Goal: Download file/media

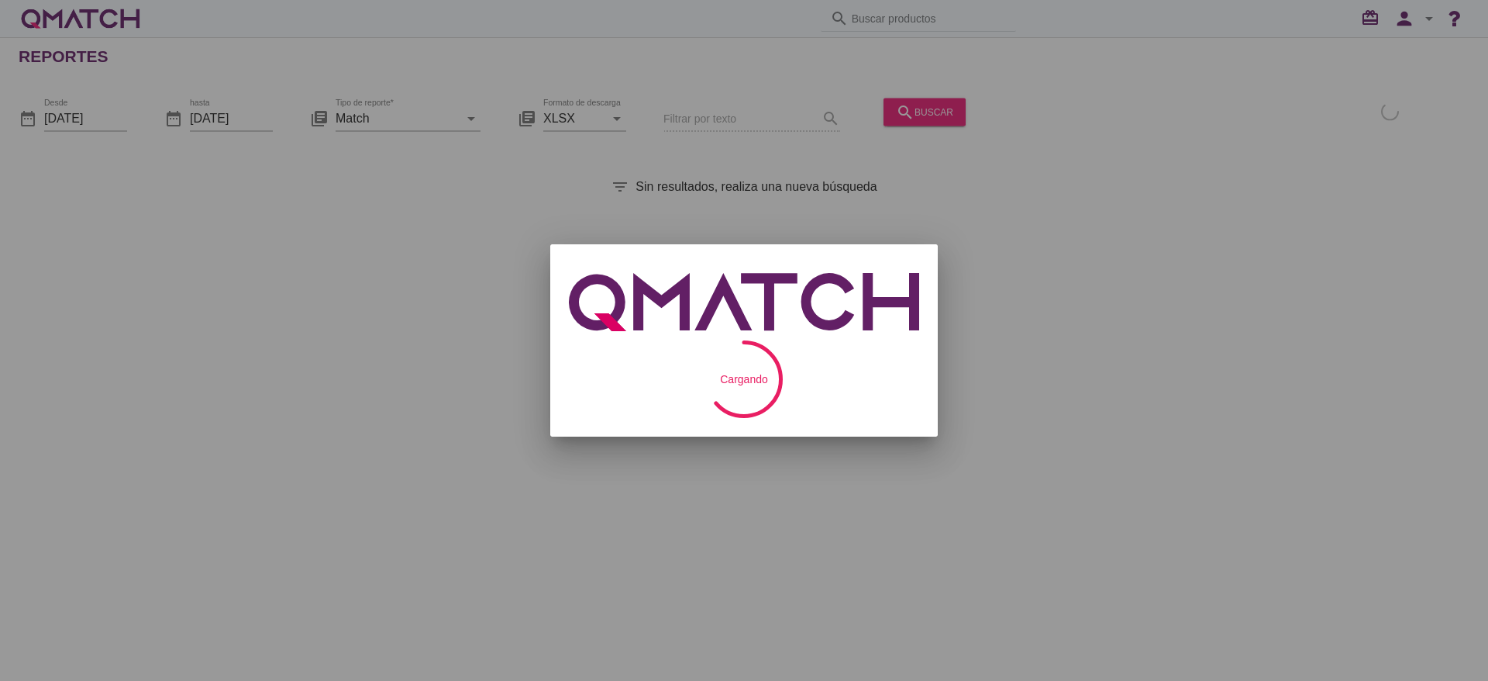
click at [112, 118] on div at bounding box center [744, 340] width 1488 height 681
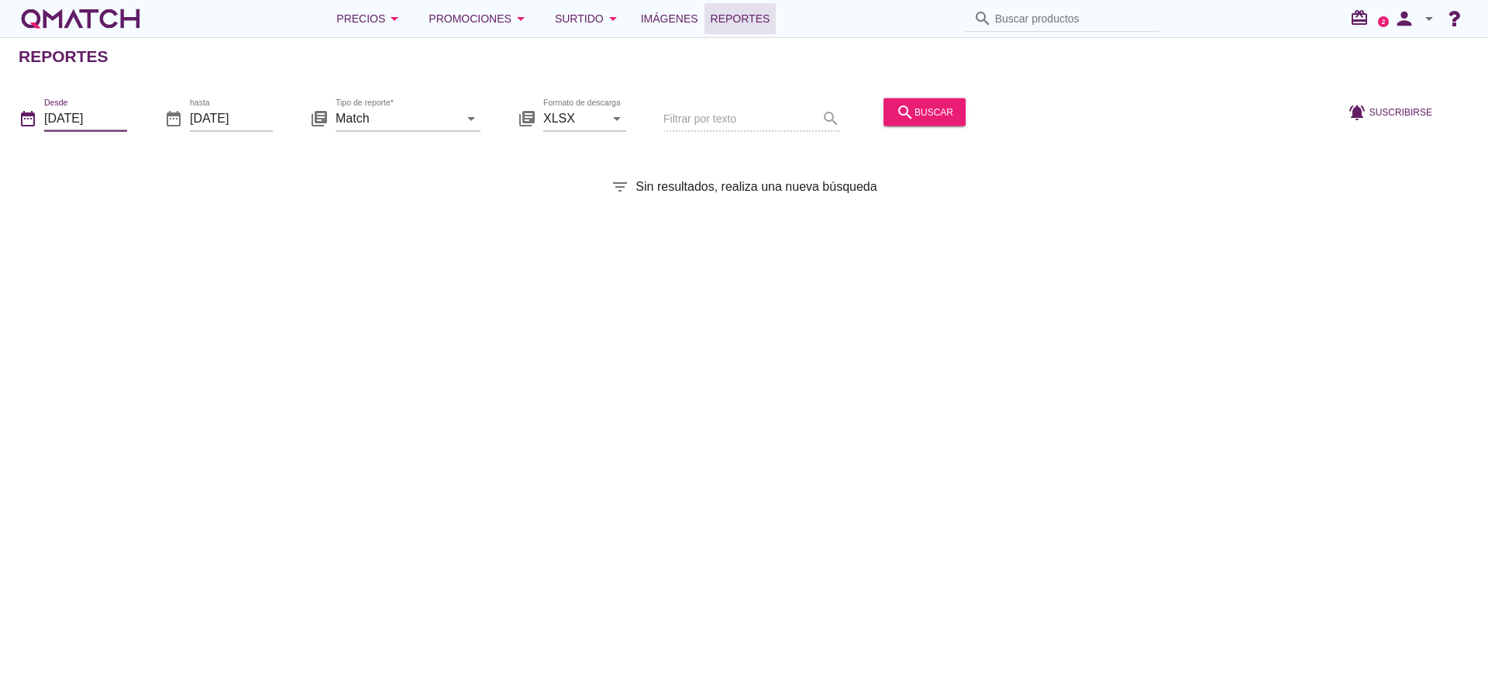
click at [92, 109] on input "[DATE]" at bounding box center [85, 117] width 83 height 25
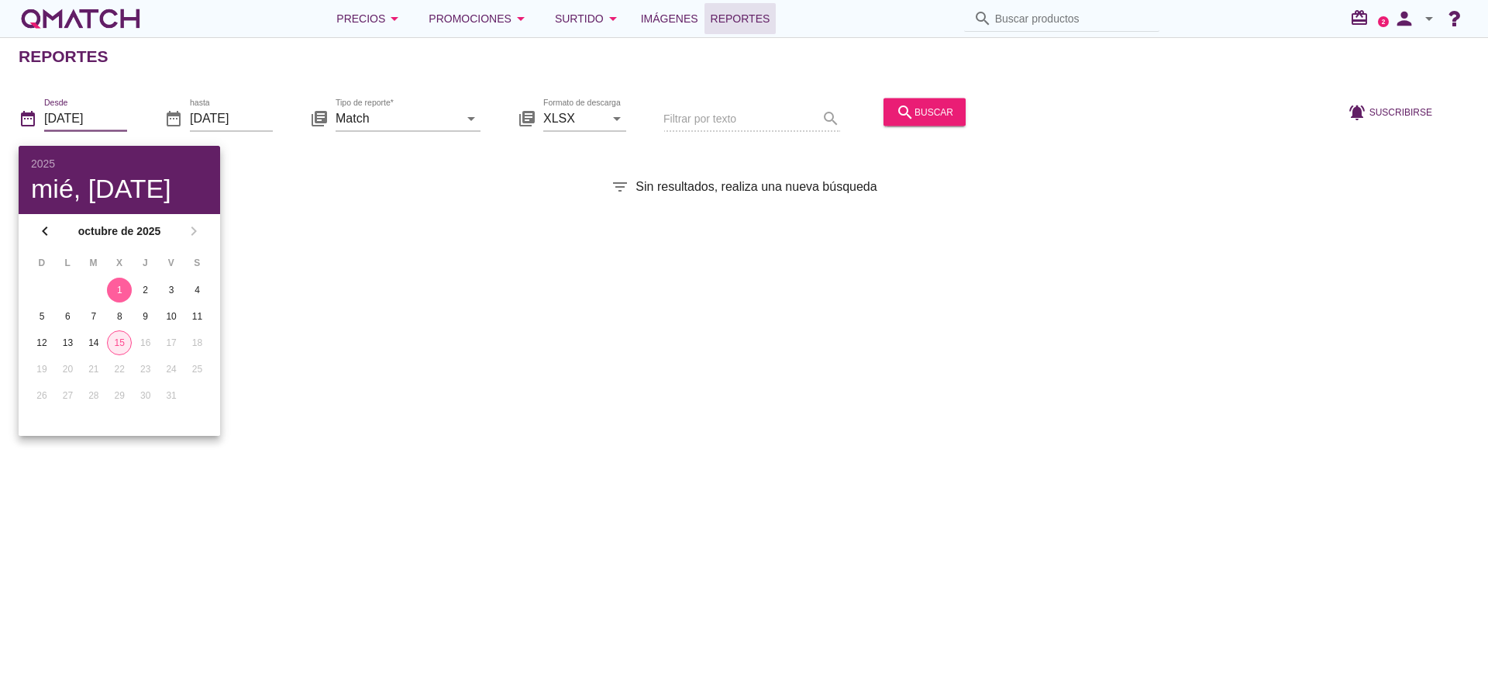
click at [122, 343] on div "15" at bounding box center [119, 343] width 23 height 14
type input "[DATE]"
drag, startPoint x: 433, startPoint y: 121, endPoint x: 437, endPoint y: 110, distance: 11.5
click at [433, 119] on input "Match" at bounding box center [397, 117] width 123 height 25
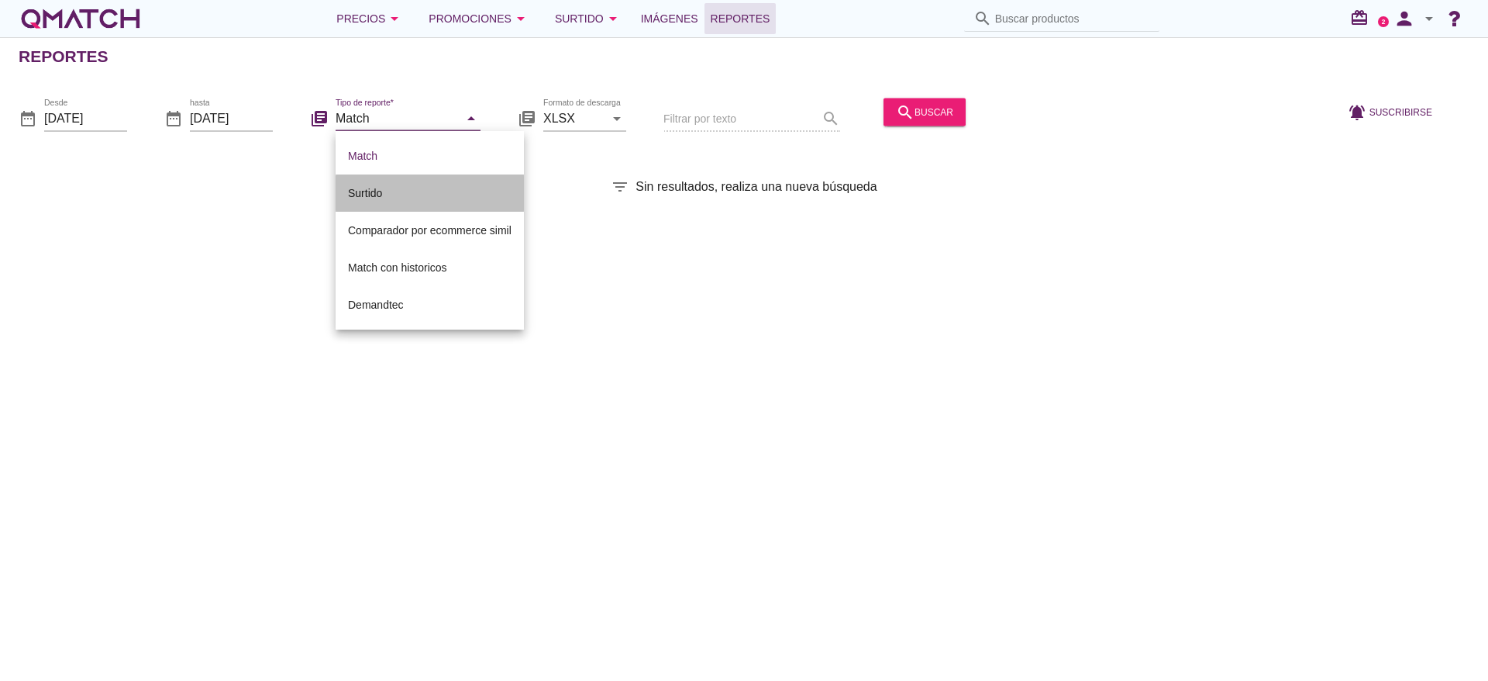
click at [360, 191] on div "Surtido" at bounding box center [430, 193] width 164 height 19
type input "Surtido"
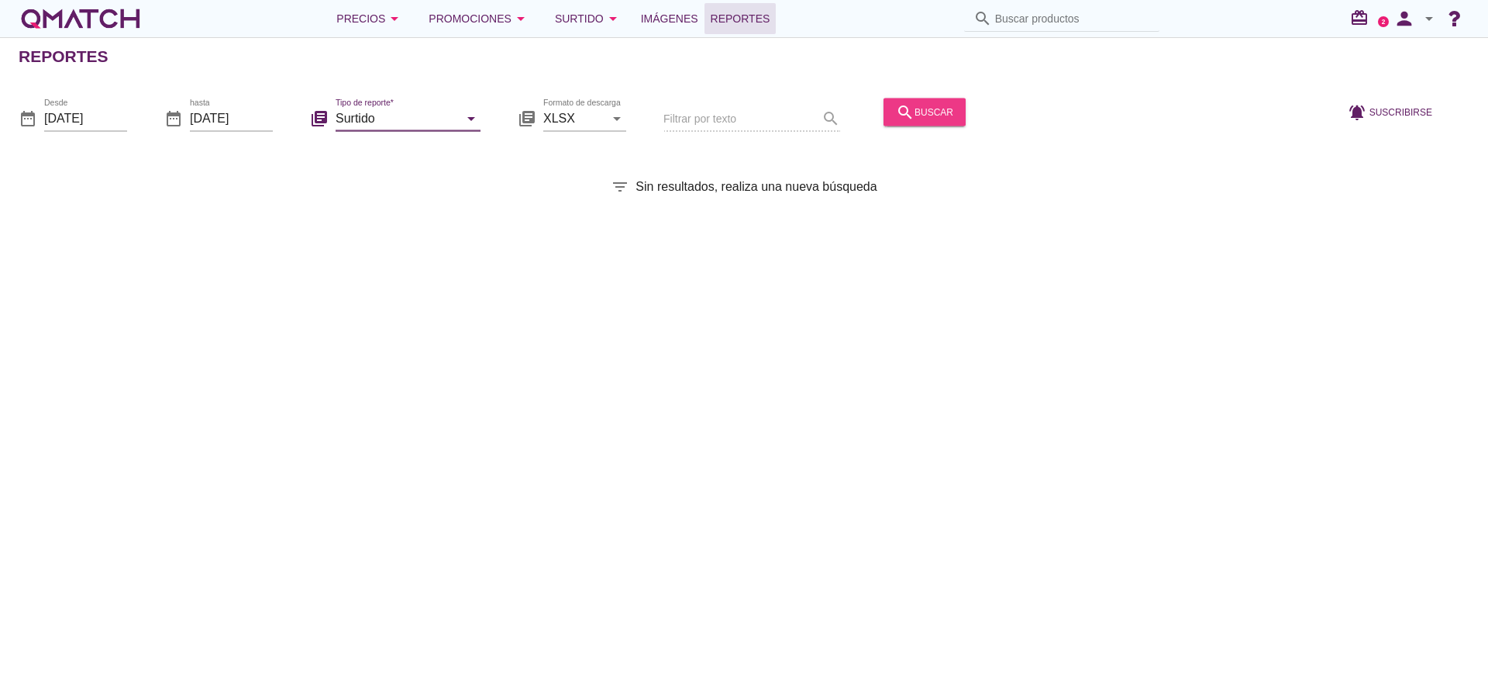
click at [951, 112] on button "search buscar" at bounding box center [925, 112] width 82 height 28
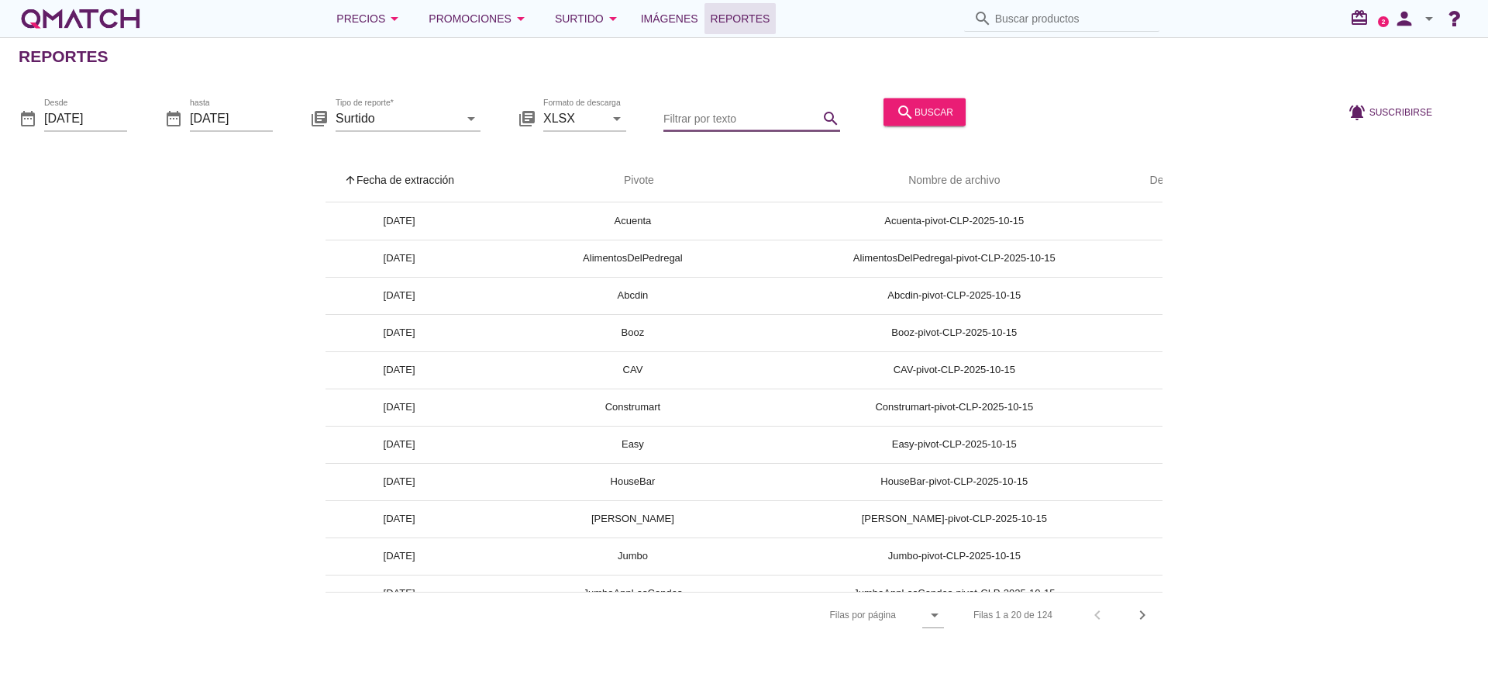
click at [704, 119] on input "Filtrar por texto" at bounding box center [740, 117] width 155 height 25
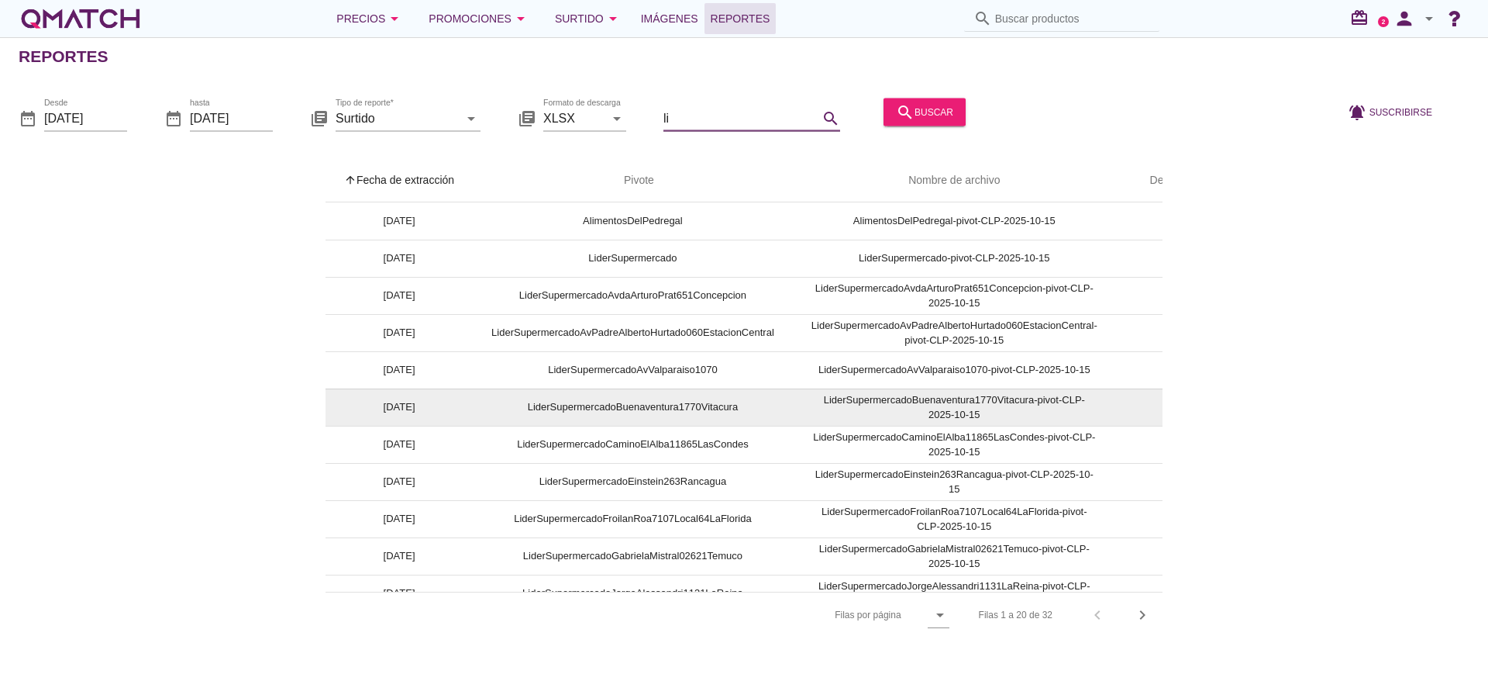
type input "li"
click at [690, 409] on td "LiderSupermercadoBuenaventura1770Vitacura" at bounding box center [633, 406] width 320 height 37
click at [663, 407] on td "LiderSupermercadoBuenaventura1770Vitacura" at bounding box center [633, 406] width 320 height 37
click at [946, 404] on td "LiderSupermercadoBuenaventura1770Vitacura-pivot-CLP-2025-10-15" at bounding box center [954, 406] width 323 height 37
click at [944, 404] on td "LiderSupermercadoBuenaventura1770Vitacura-pivot-CLP-2025-10-15" at bounding box center [954, 406] width 323 height 37
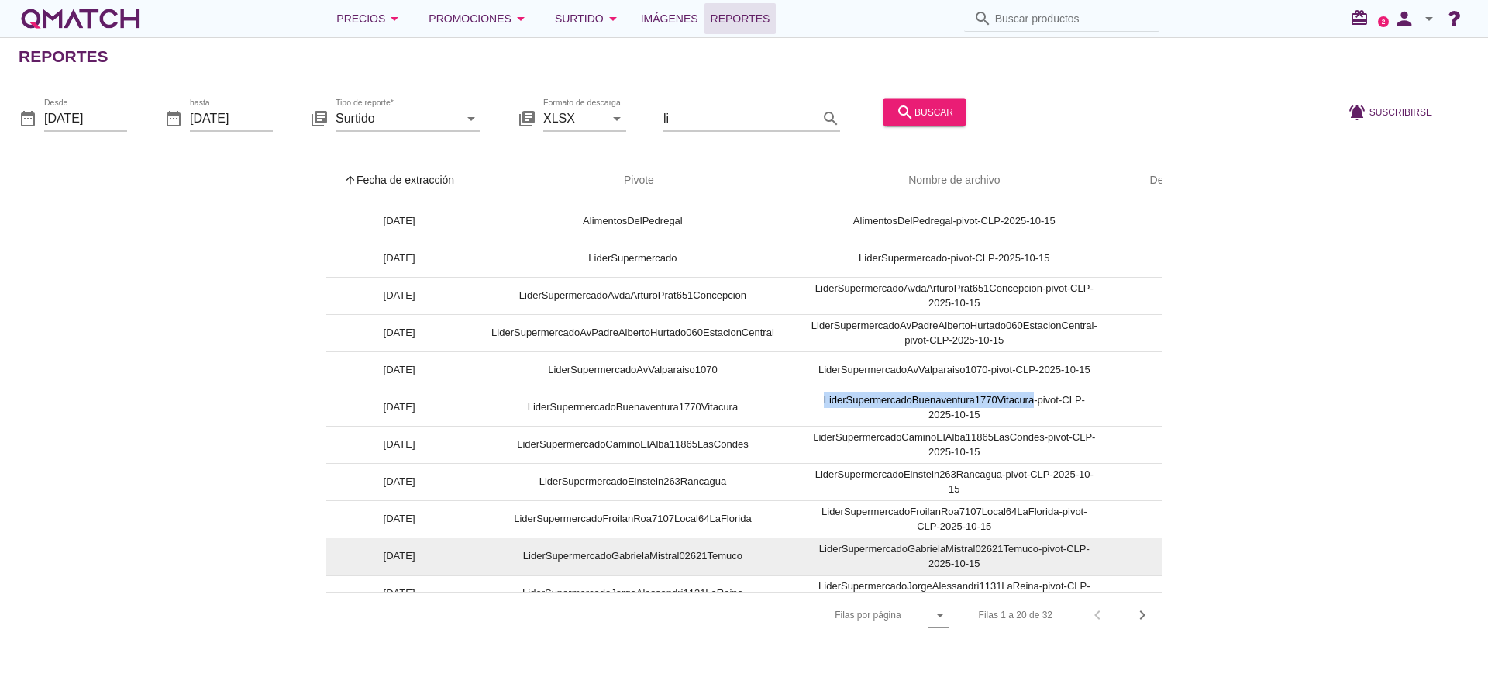
drag, startPoint x: 1039, startPoint y: 591, endPoint x: 1101, endPoint y: 560, distance: 68.3
click at [1169, 557] on div "arrow_upward Fecha de extracción arrow_upward Pivote Nombre de archivo Descarga…" at bounding box center [744, 398] width 1451 height 478
click at [1138, 572] on td "cloud_download" at bounding box center [1175, 555] width 118 height 37
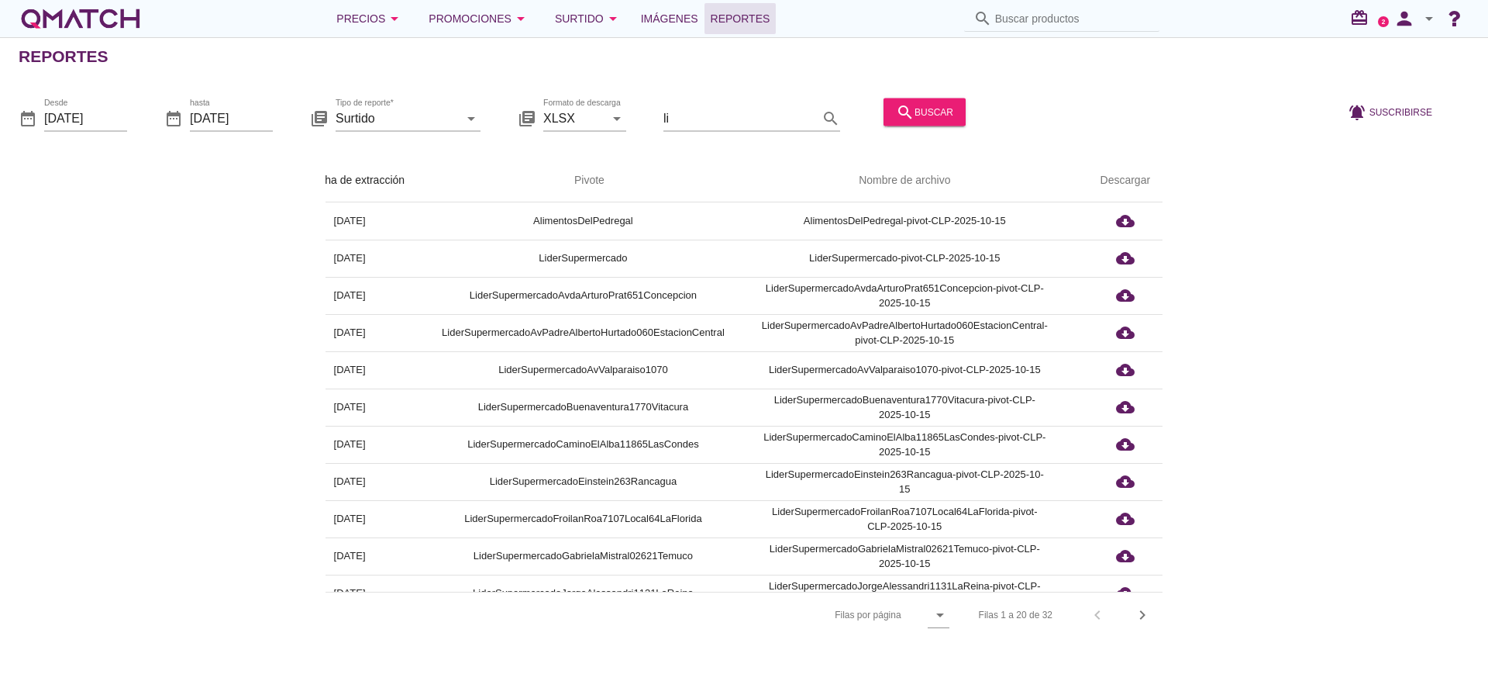
scroll to position [0, 71]
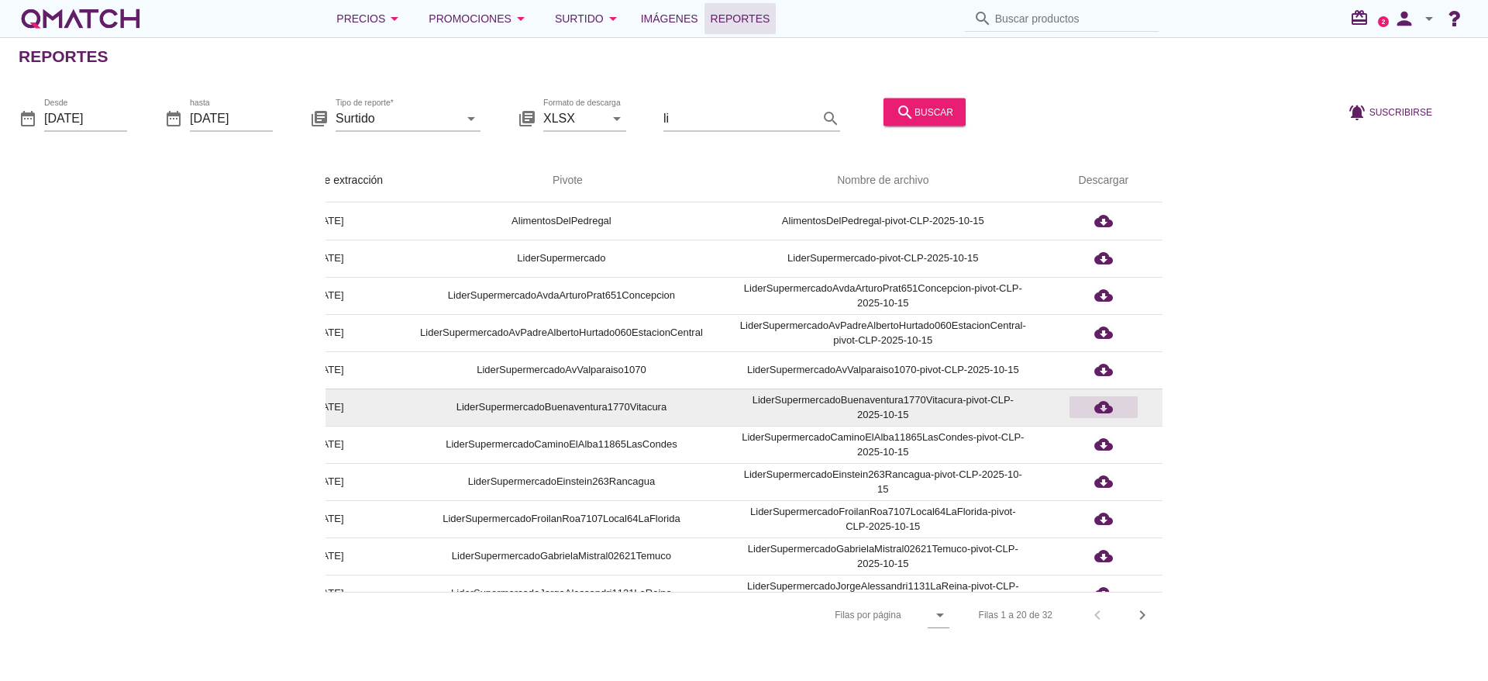
click at [1101, 406] on icon "cloud_download" at bounding box center [1103, 407] width 19 height 19
